Goal: Task Accomplishment & Management: Use online tool/utility

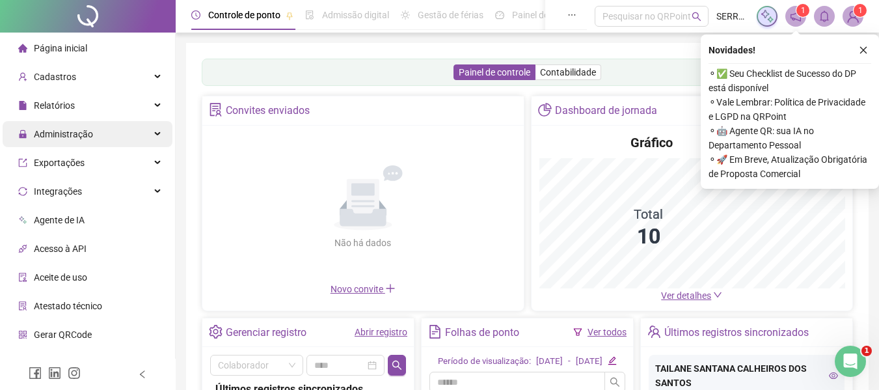
click at [51, 132] on span "Administração" at bounding box center [63, 134] width 59 height 10
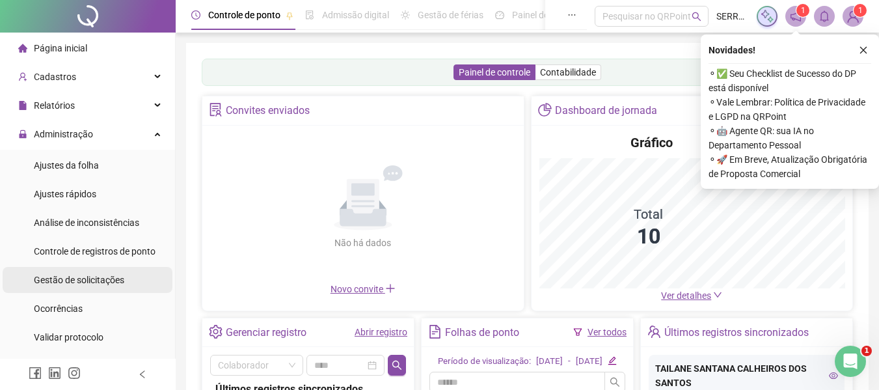
click at [88, 284] on span "Gestão de solicitações" at bounding box center [79, 280] width 90 height 10
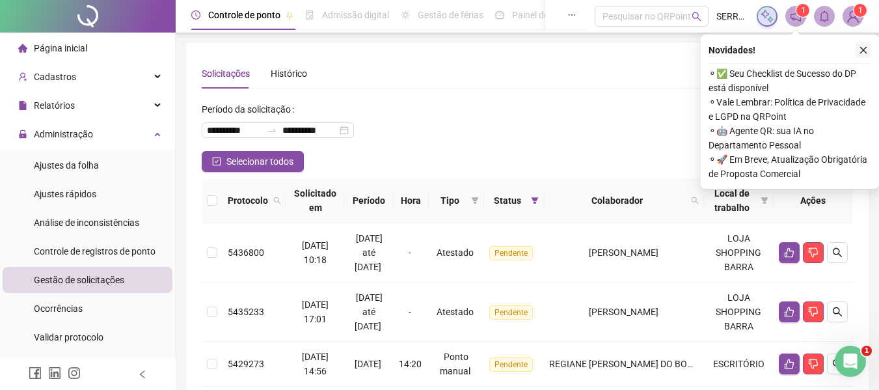
click at [869, 51] on button "button" at bounding box center [864, 50] width 16 height 16
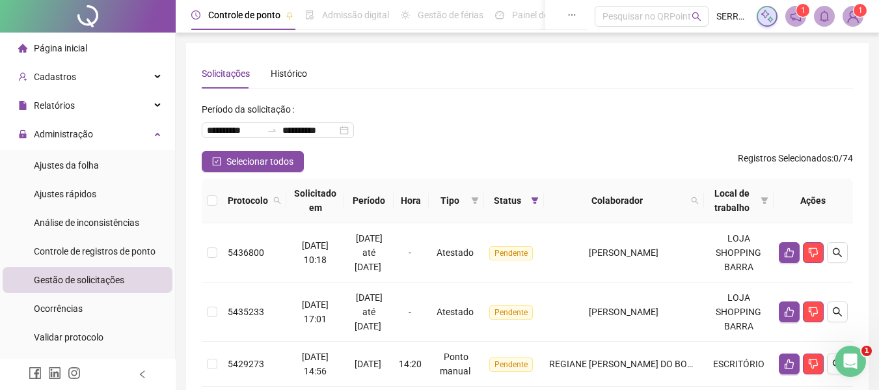
click at [221, 197] on th at bounding box center [212, 200] width 21 height 45
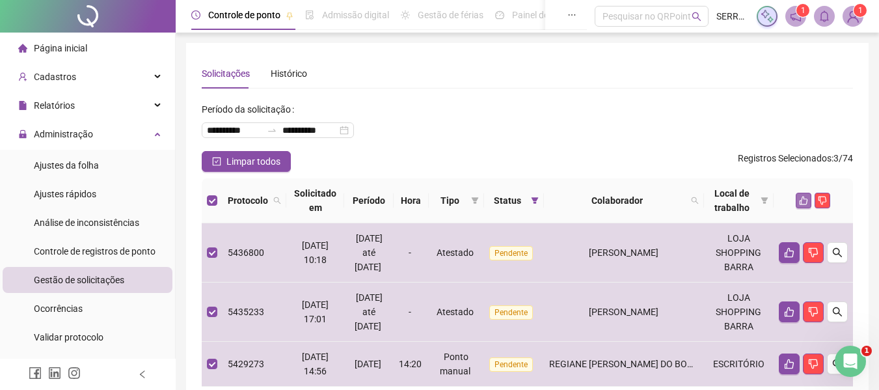
click at [801, 200] on icon "like" at bounding box center [804, 201] width 8 height 8
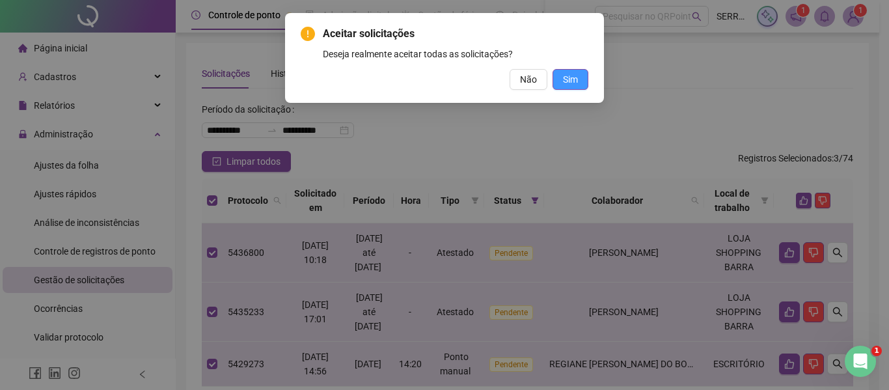
click at [567, 74] on span "Sim" at bounding box center [570, 79] width 15 height 14
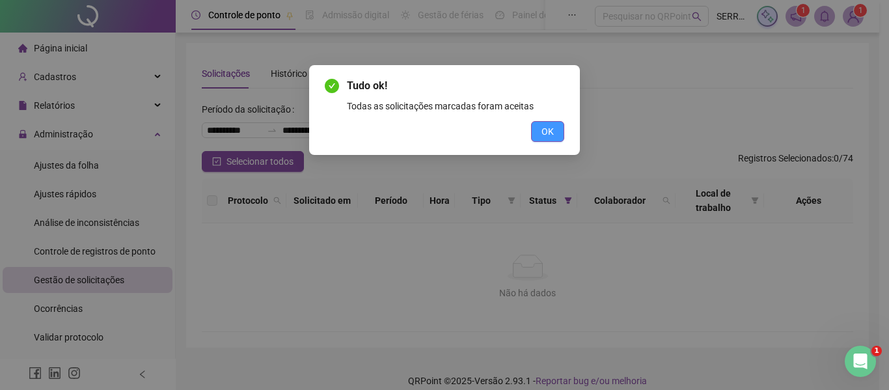
click at [554, 130] on button "OK" at bounding box center [547, 131] width 33 height 21
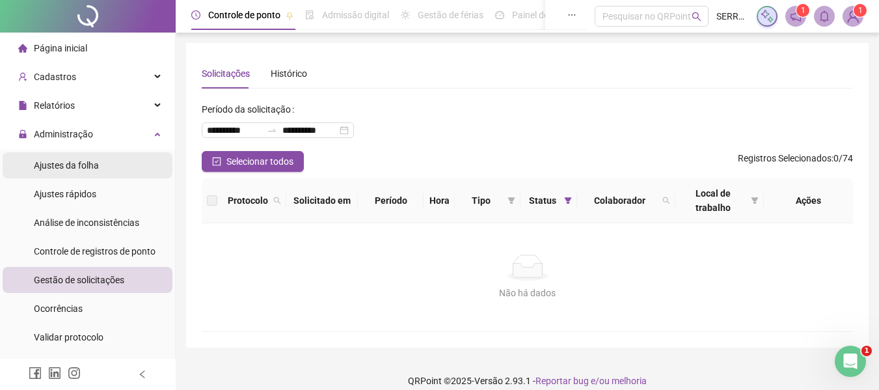
click at [74, 163] on span "Ajustes da folha" at bounding box center [66, 165] width 65 height 10
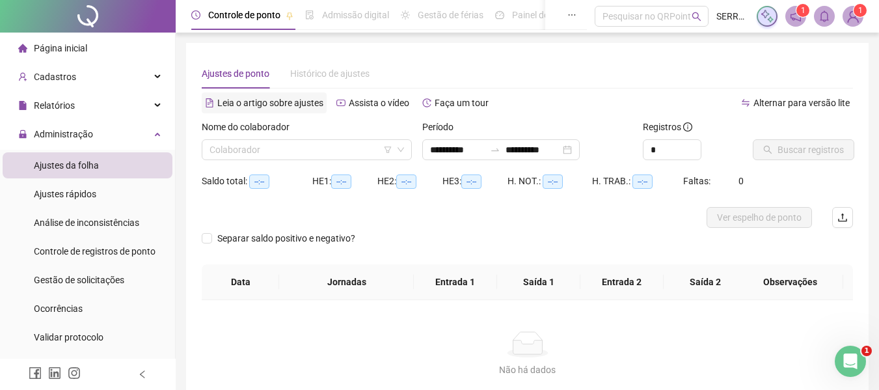
type input "**********"
click at [288, 150] on input "search" at bounding box center [301, 150] width 183 height 20
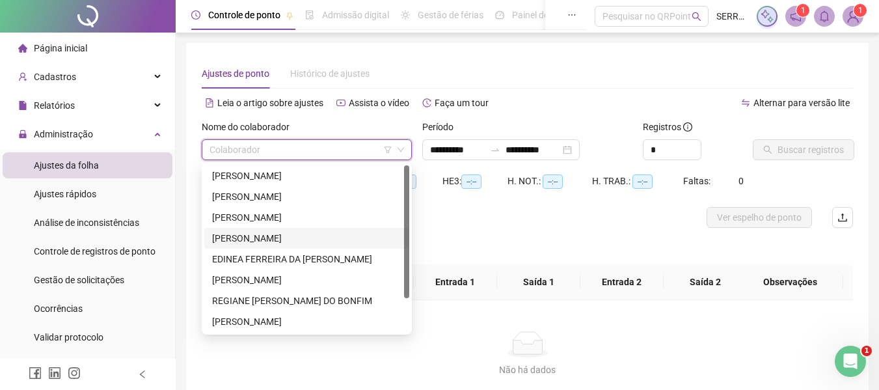
click at [251, 239] on div "[PERSON_NAME]" at bounding box center [306, 238] width 189 height 14
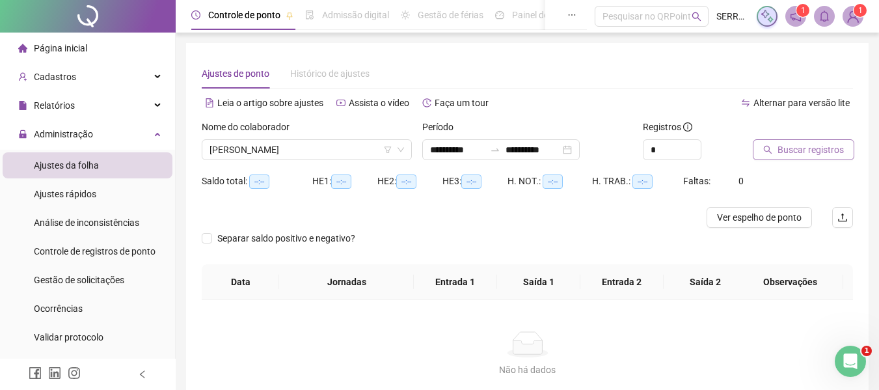
click at [773, 148] on button "Buscar registros" at bounding box center [804, 149] width 102 height 21
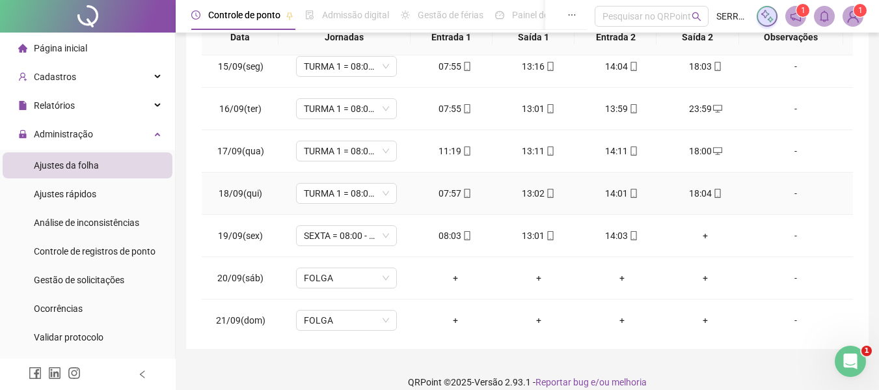
scroll to position [610, 0]
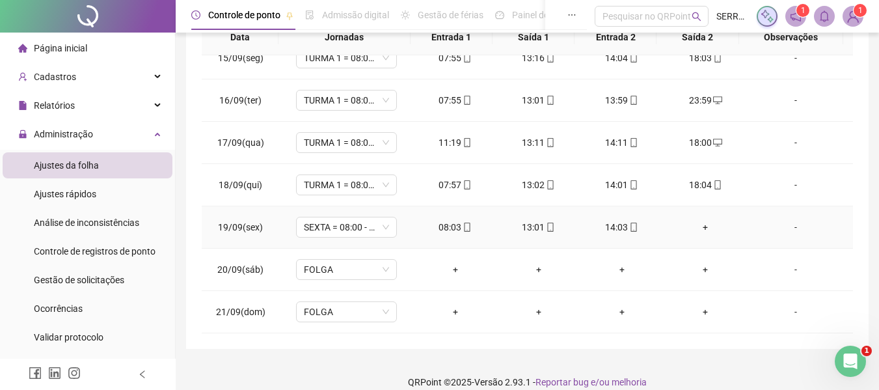
click at [696, 228] on div "+" at bounding box center [705, 227] width 62 height 14
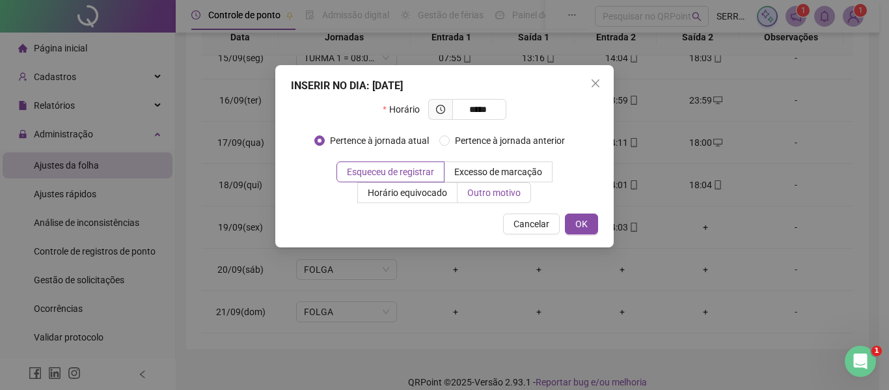
type input "*****"
click at [478, 193] on span "Outro motivo" at bounding box center [493, 192] width 53 height 10
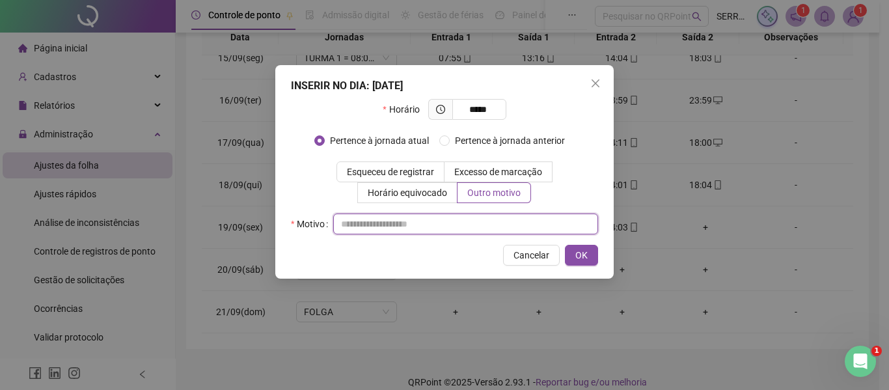
click at [394, 226] on input "text" at bounding box center [465, 223] width 265 height 21
click at [497, 224] on input "**********" at bounding box center [465, 223] width 265 height 21
type input "**********"
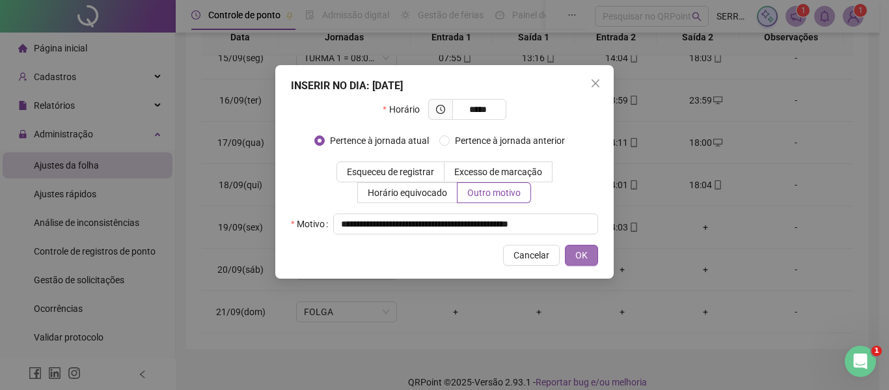
click at [581, 254] on span "OK" at bounding box center [581, 255] width 12 height 14
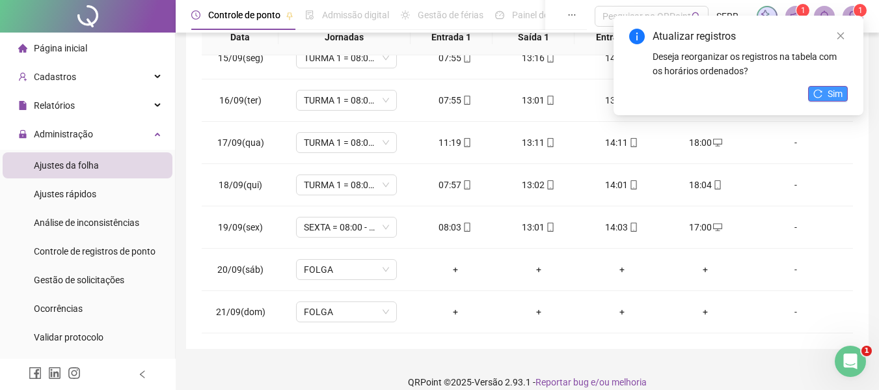
click at [819, 95] on icon "reload" at bounding box center [817, 93] width 9 height 9
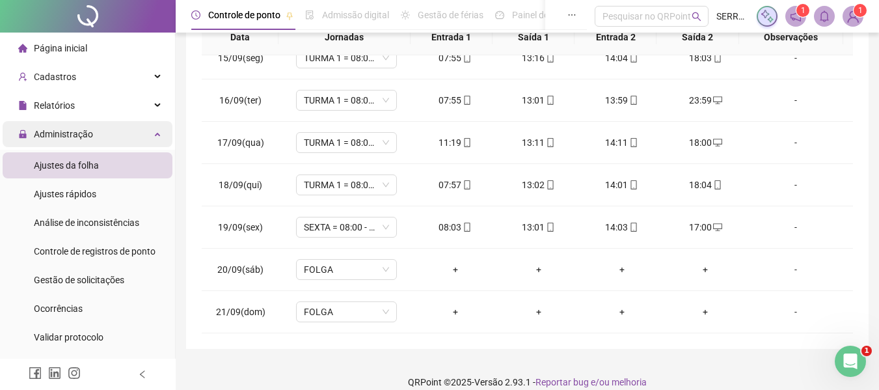
click at [49, 131] on span "Administração" at bounding box center [63, 134] width 59 height 10
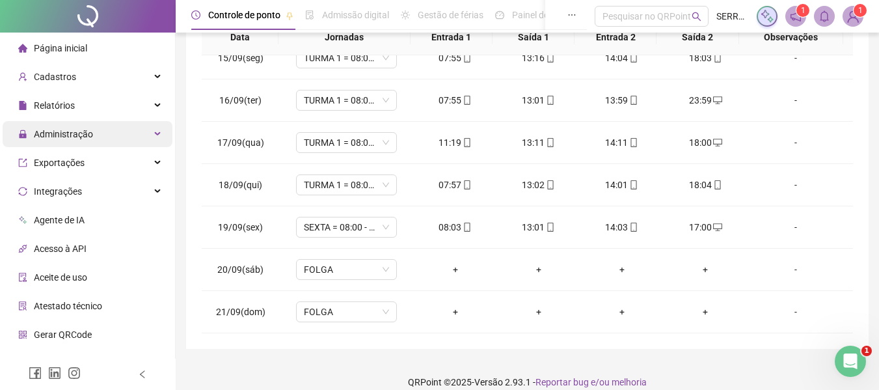
click at [65, 130] on span "Administração" at bounding box center [63, 134] width 59 height 10
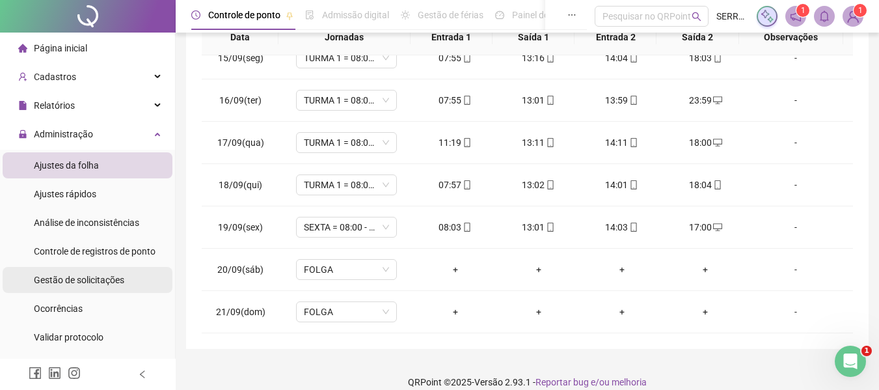
click at [77, 283] on span "Gestão de solicitações" at bounding box center [79, 280] width 90 height 10
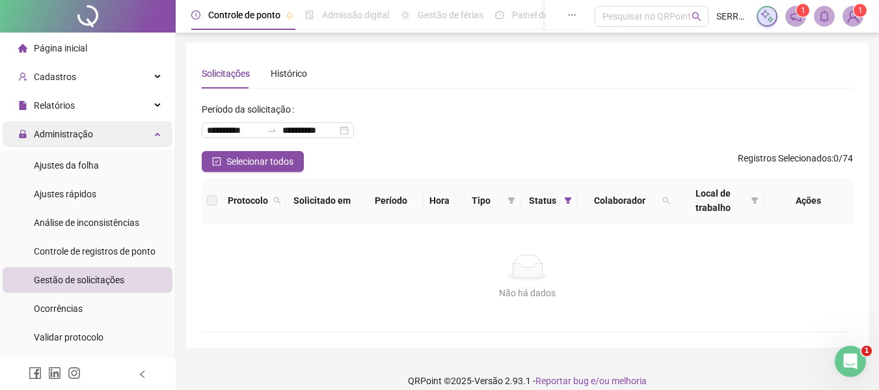
click at [46, 133] on span "Administração" at bounding box center [63, 134] width 59 height 10
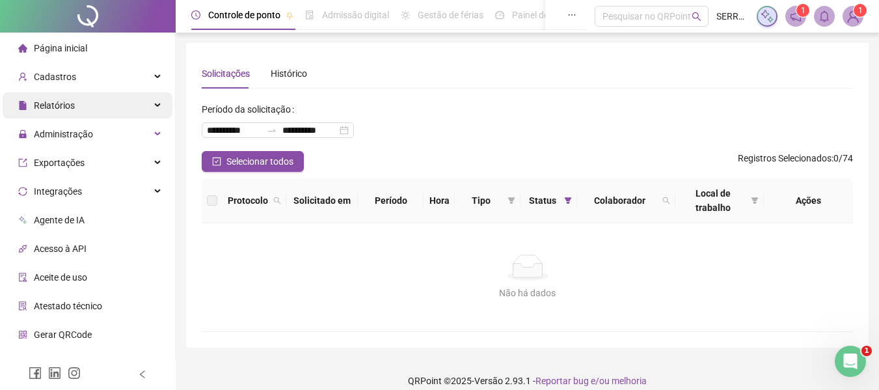
click at [74, 107] on span "Relatórios" at bounding box center [54, 105] width 41 height 10
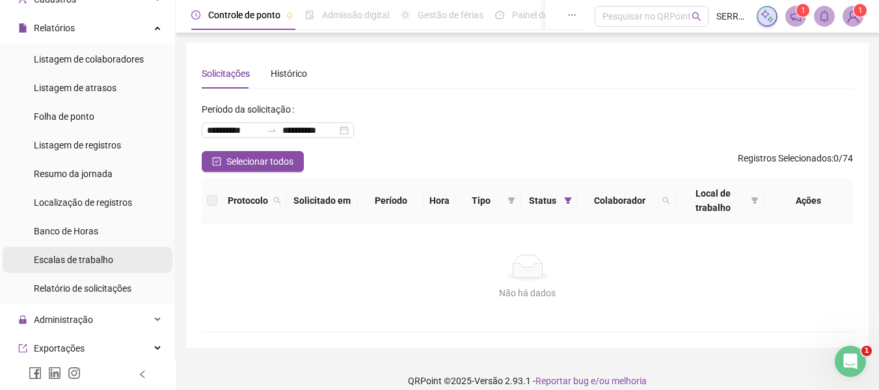
scroll to position [195, 0]
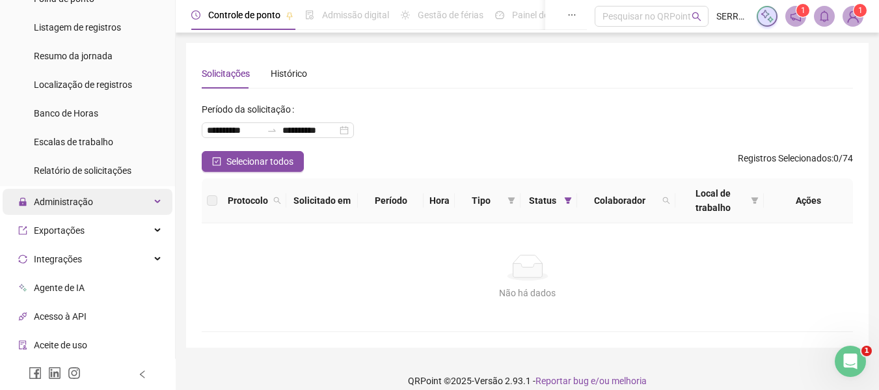
click at [73, 197] on span "Administração" at bounding box center [63, 202] width 59 height 10
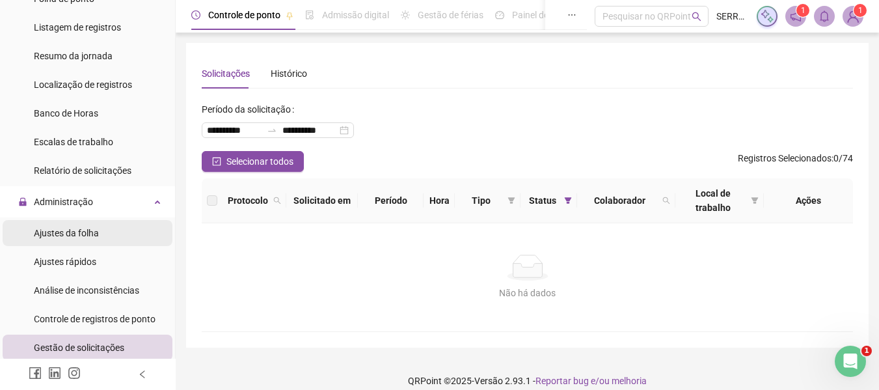
click at [77, 232] on span "Ajustes da folha" at bounding box center [66, 233] width 65 height 10
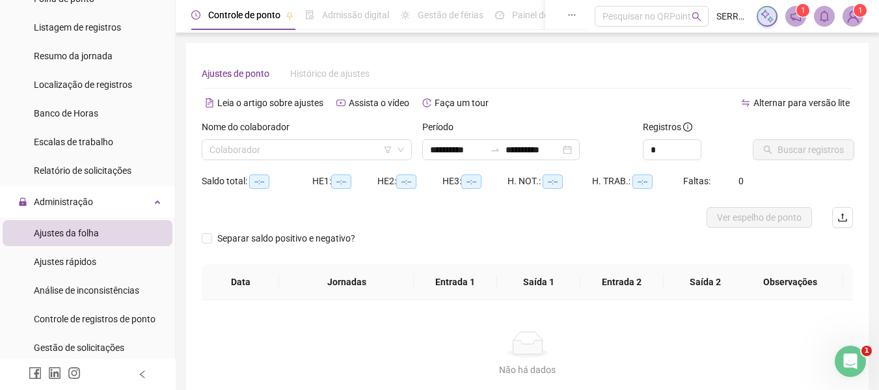
type input "**********"
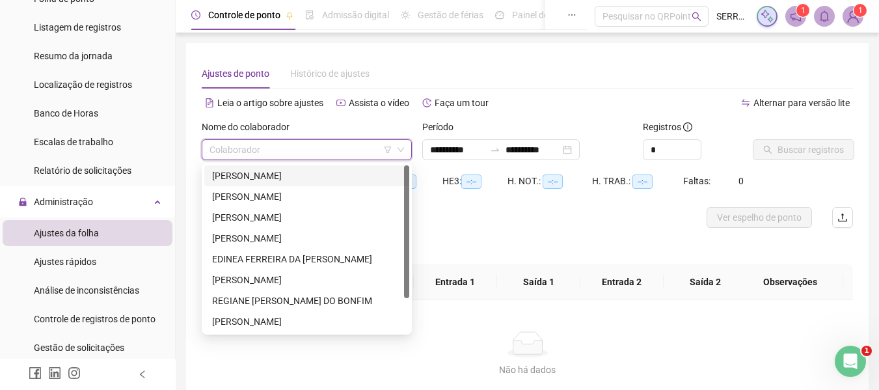
click at [320, 149] on input "search" at bounding box center [301, 150] width 183 height 20
click at [244, 265] on div "EDINEA FERREIRA DA [PERSON_NAME]" at bounding box center [306, 259] width 189 height 14
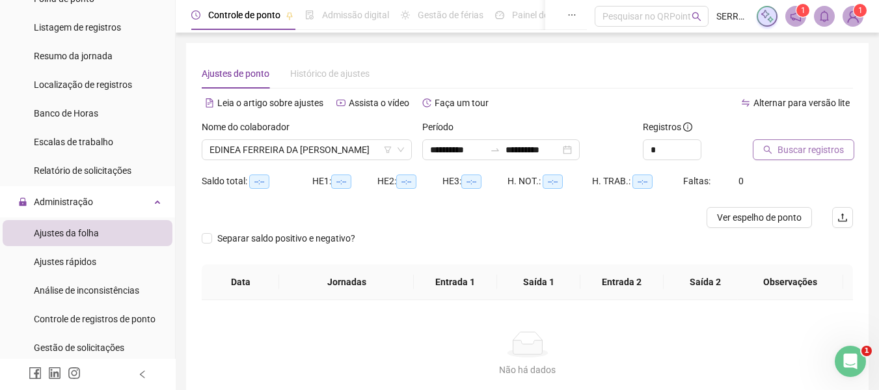
click at [785, 149] on span "Buscar registros" at bounding box center [811, 150] width 66 height 14
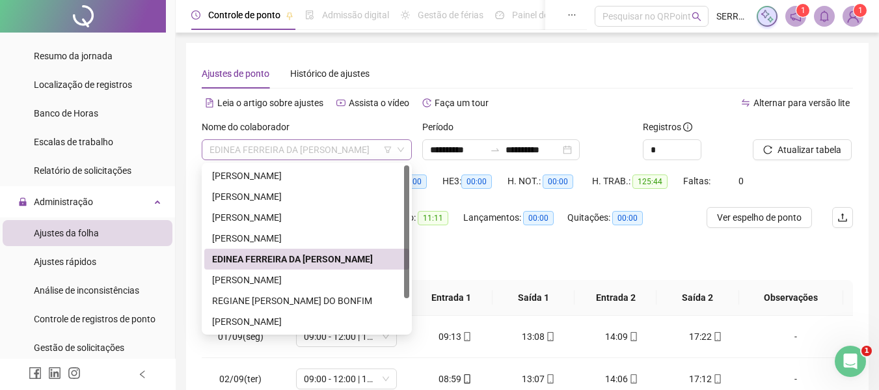
click at [315, 150] on span "EDINEA FERREIRA DA [PERSON_NAME]" at bounding box center [307, 150] width 195 height 20
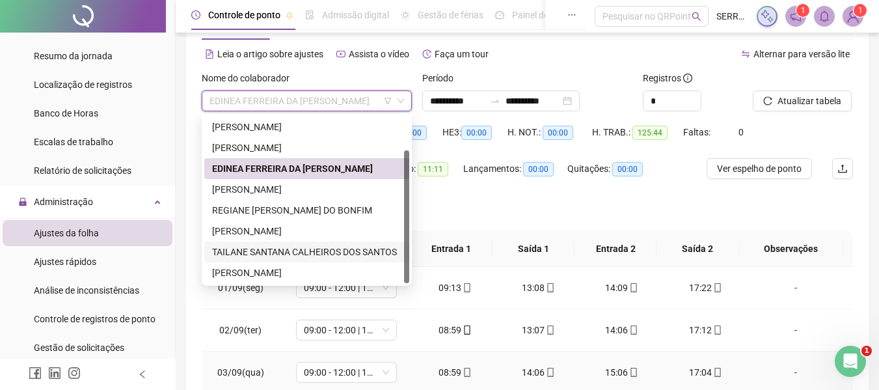
scroll to position [130, 0]
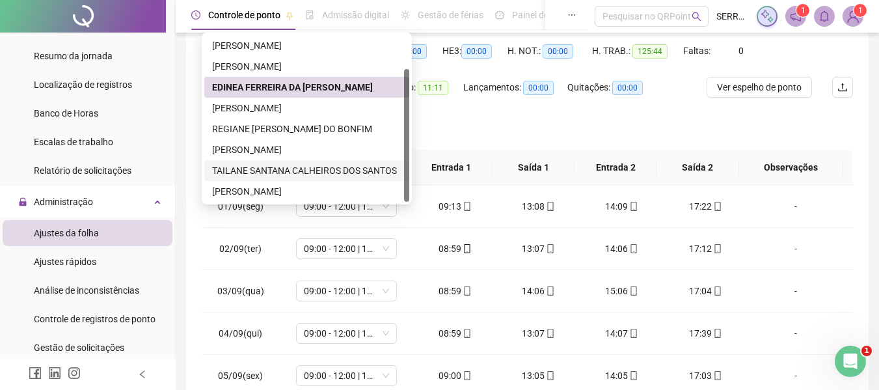
click at [252, 173] on div "TAILANE SANTANA CALHEIROS DOS SANTOS" at bounding box center [306, 170] width 189 height 14
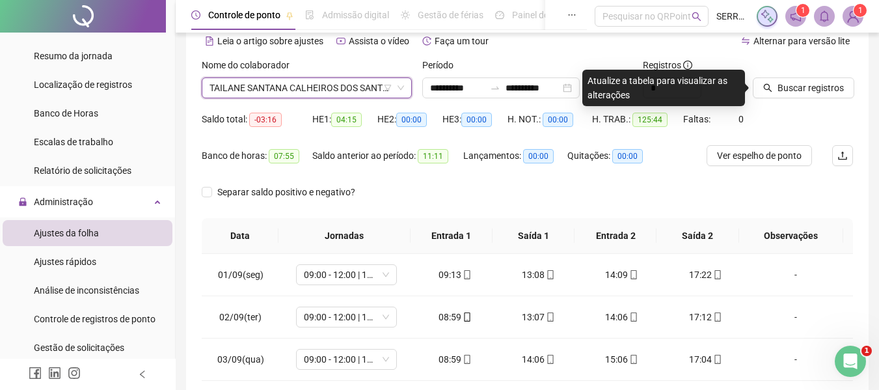
scroll to position [0, 0]
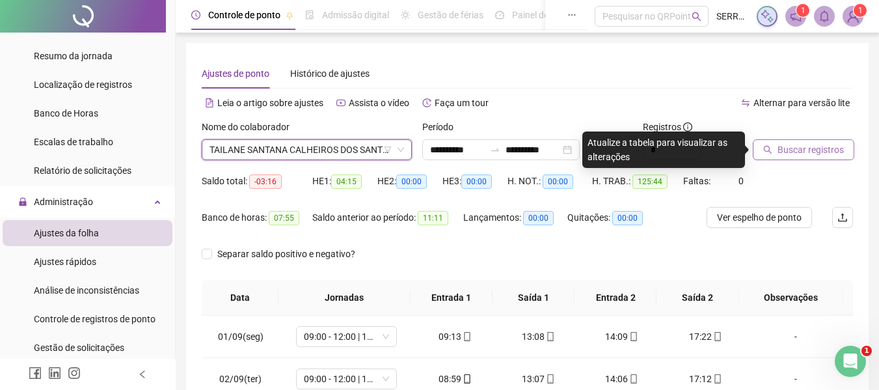
click at [812, 150] on span "Buscar registros" at bounding box center [811, 150] width 66 height 14
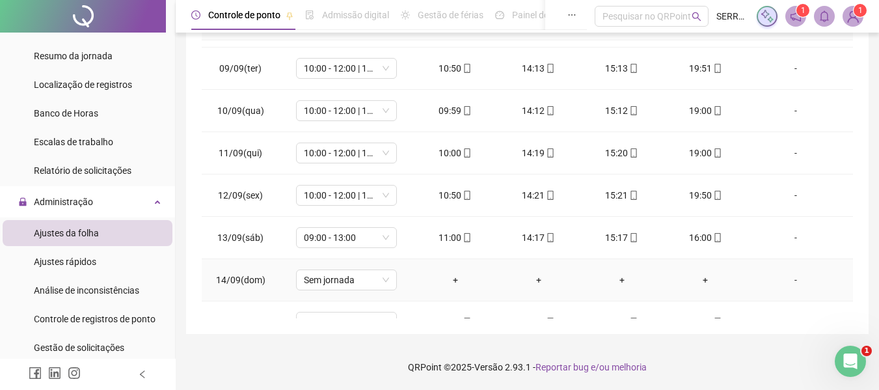
scroll to position [220, 0]
